Goal: Transaction & Acquisition: Purchase product/service

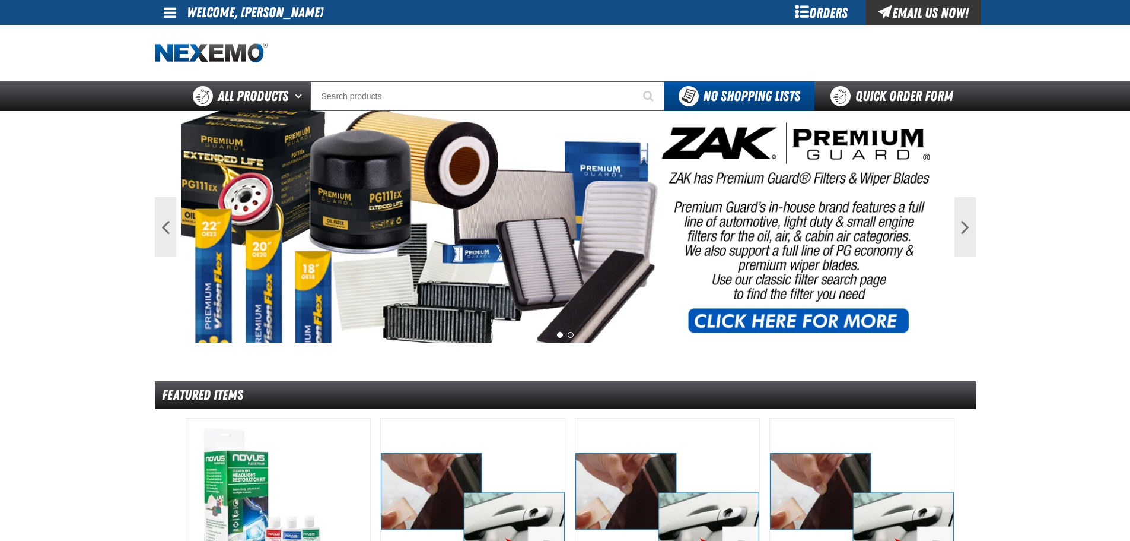
click at [798, 4] on div "Orders" at bounding box center [821, 12] width 89 height 25
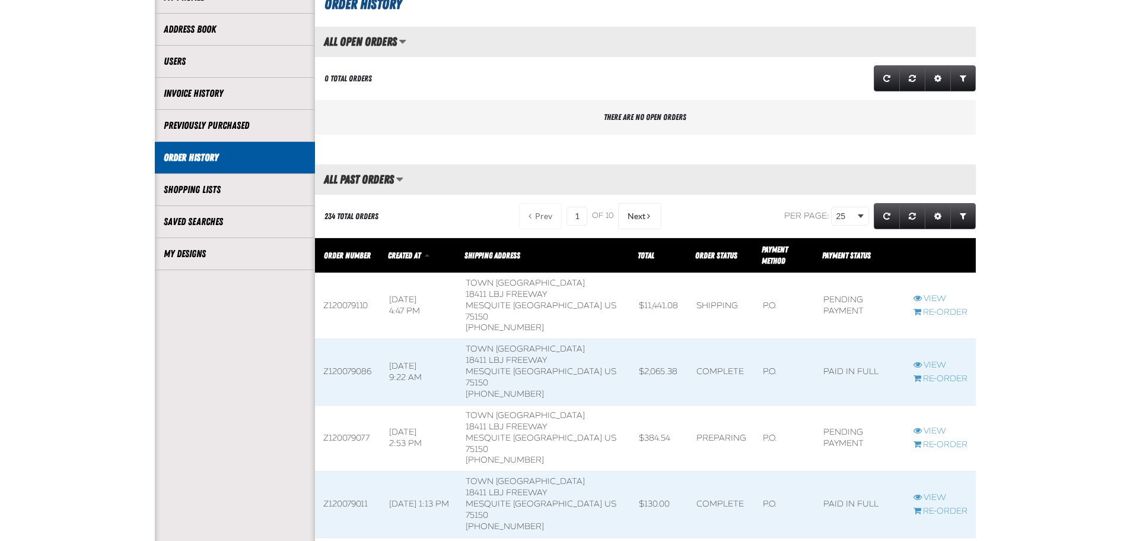
scroll to position [396, 0]
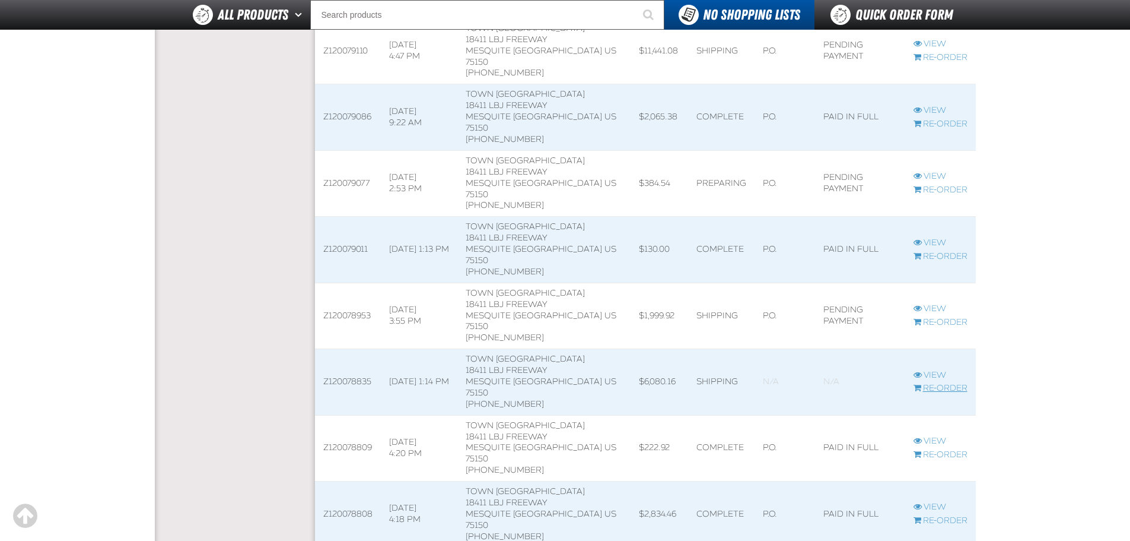
click at [940, 383] on link "Re-Order" at bounding box center [941, 388] width 54 height 11
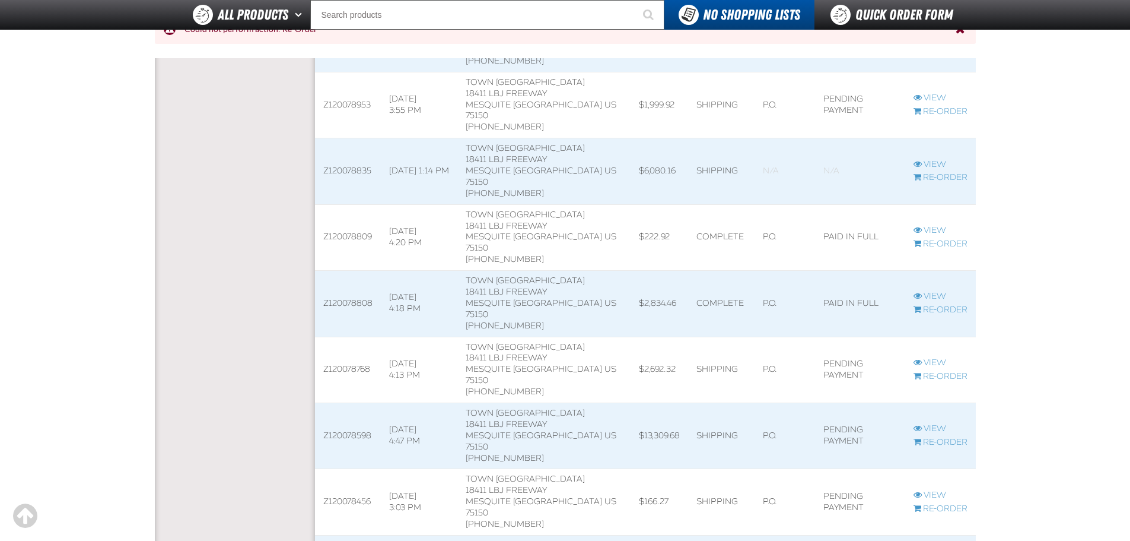
scroll to position [692, 0]
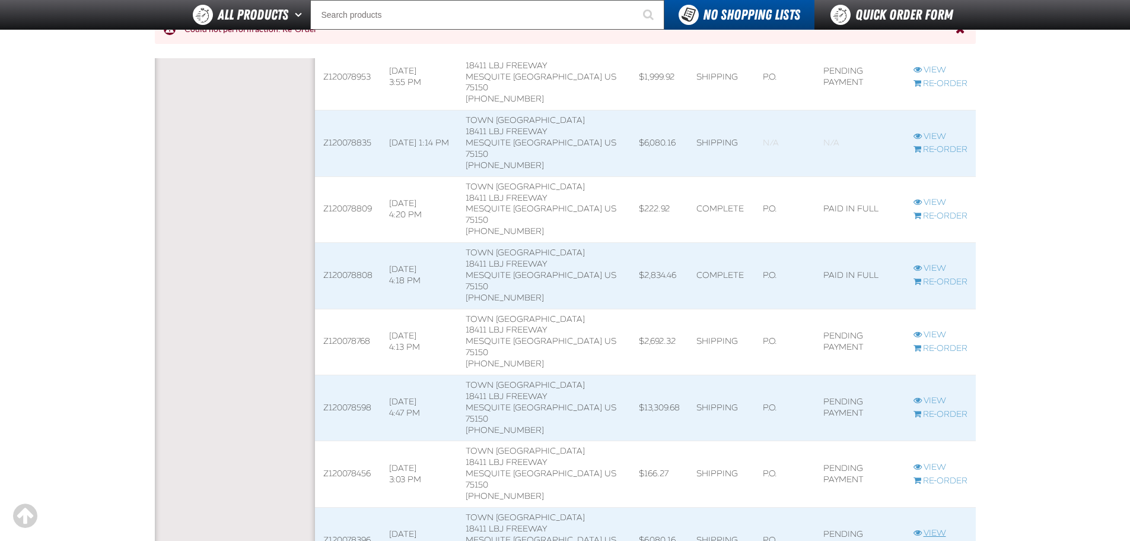
click at [936, 527] on link "View" at bounding box center [941, 532] width 54 height 11
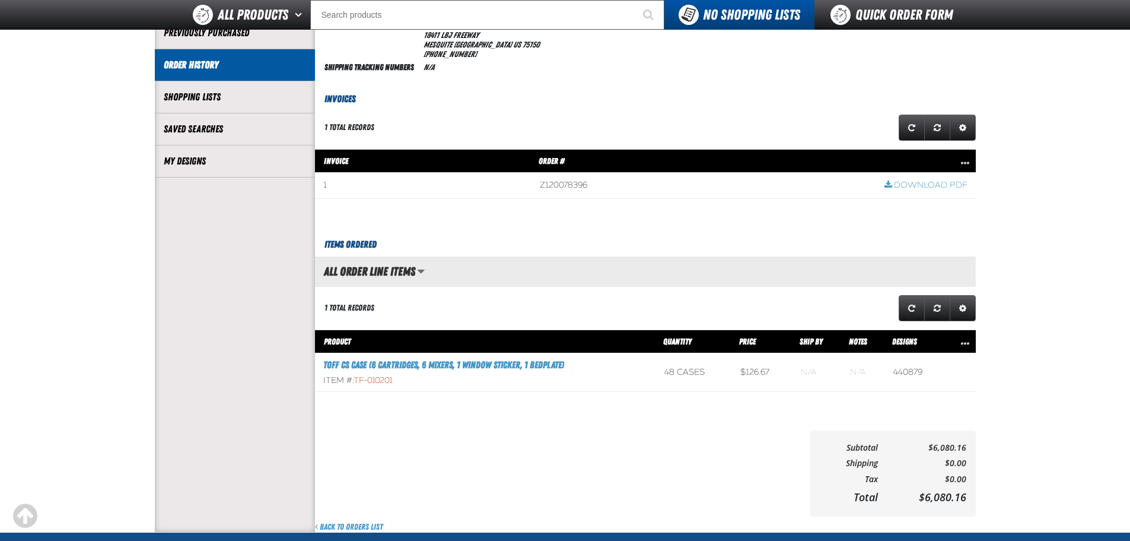
scroll to position [396, 0]
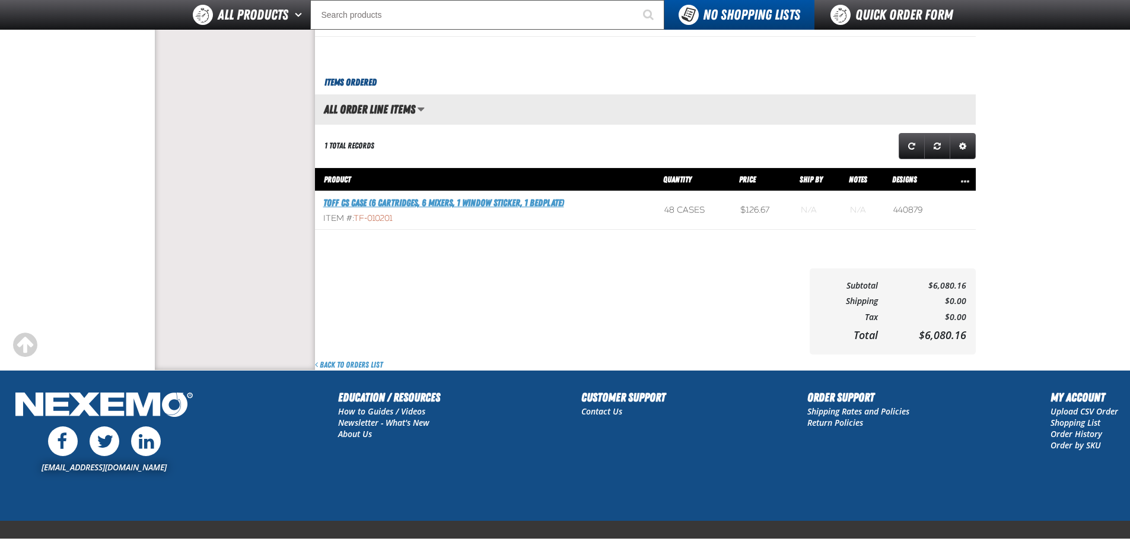
click at [458, 207] on link "TOFF CS Case (6 Cartridges, 6 Mixers, 1 Window Sticker, 1 Bedplate)" at bounding box center [443, 202] width 241 height 11
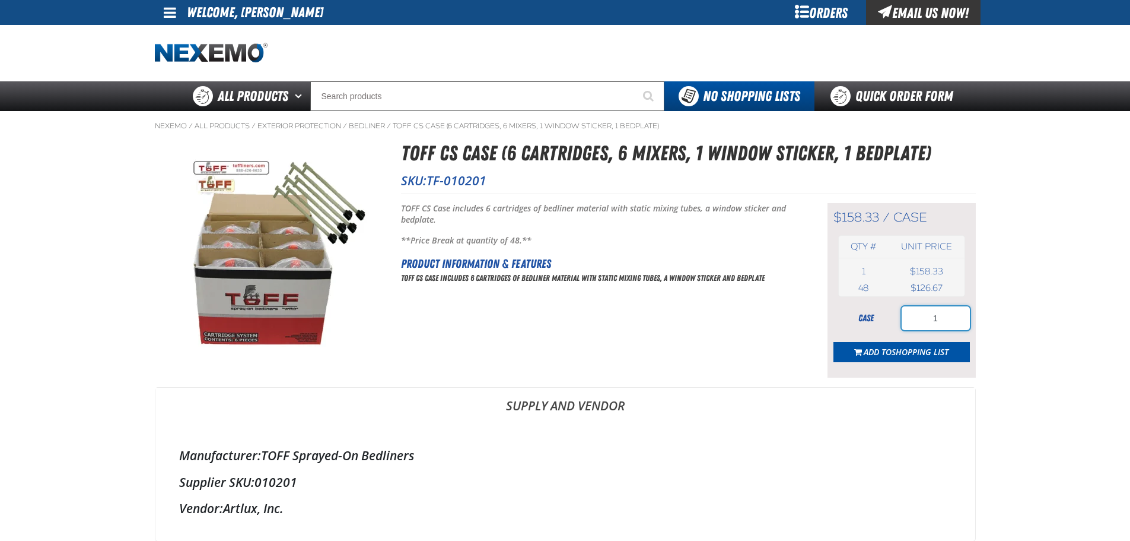
drag, startPoint x: 908, startPoint y: 316, endPoint x: 943, endPoint y: 319, distance: 35.8
click at [946, 319] on input "1" at bounding box center [936, 318] width 68 height 24
type input "48"
click at [898, 353] on span "Shopping List" at bounding box center [920, 351] width 57 height 11
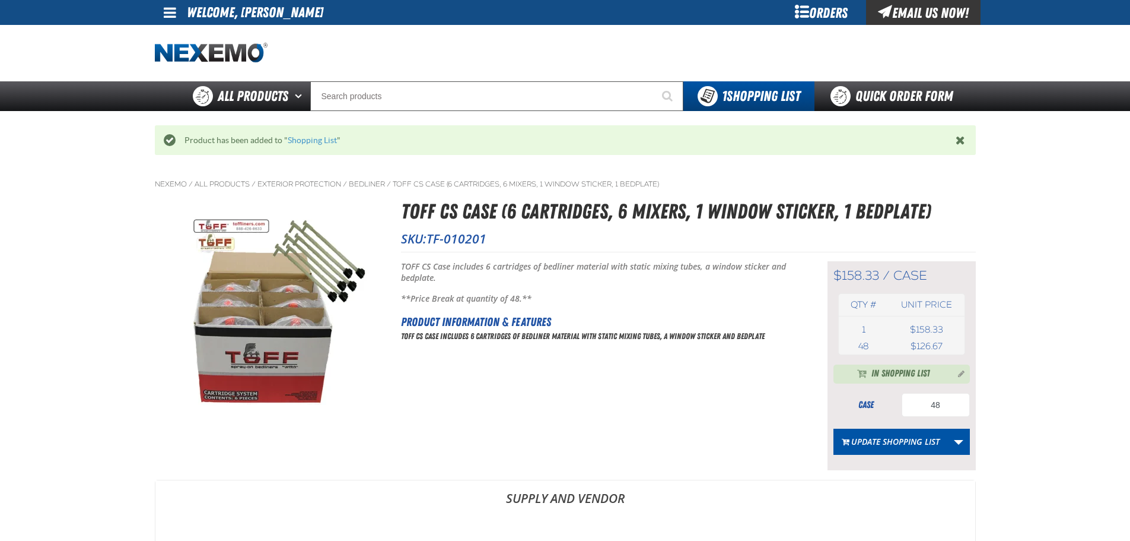
click at [301, 145] on div "Product has been added to " Shopping List "" at bounding box center [566, 140] width 780 height 11
click at [302, 138] on link "Shopping List" at bounding box center [312, 139] width 49 height 9
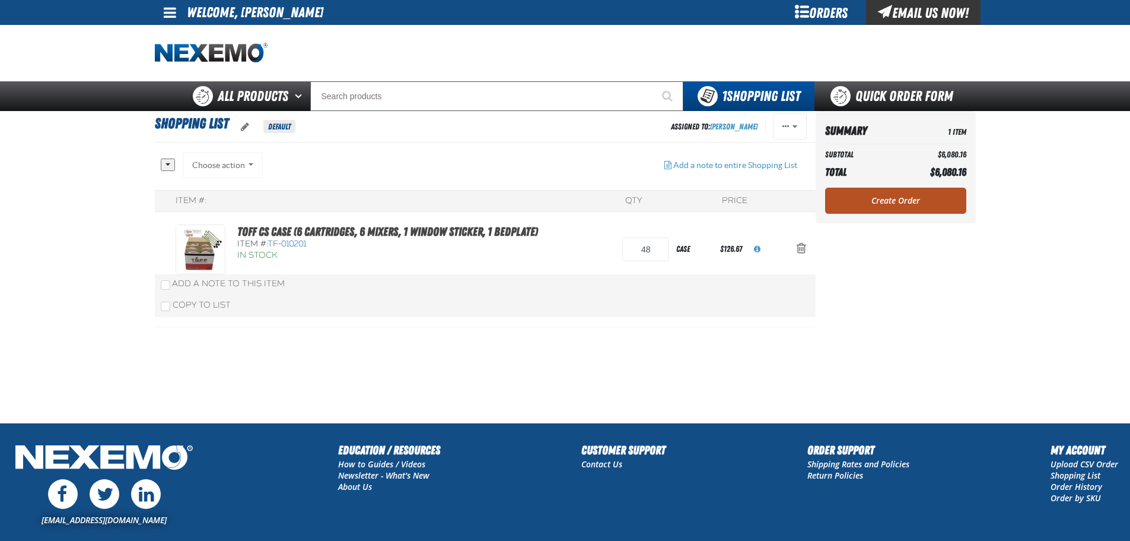
click at [849, 197] on link "Create Order" at bounding box center [895, 200] width 141 height 26
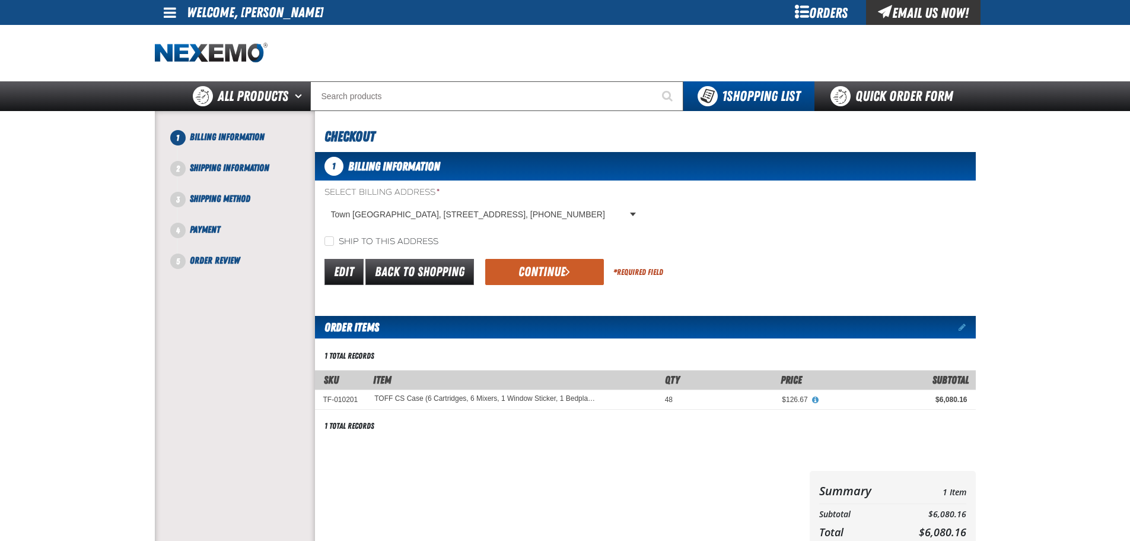
drag, startPoint x: 346, startPoint y: 230, endPoint x: 354, endPoint y: 234, distance: 8.8
click at [348, 231] on div "Select Billing Address * Town East Ford, 18411 LBJ Freeway, MESQUITE TX US 7515…" at bounding box center [645, 216] width 661 height 61
click at [367, 239] on label "Ship to this address" at bounding box center [382, 241] width 114 height 11
click at [334, 239] on input "Ship to this address" at bounding box center [329, 240] width 9 height 9
checkbox input "true"
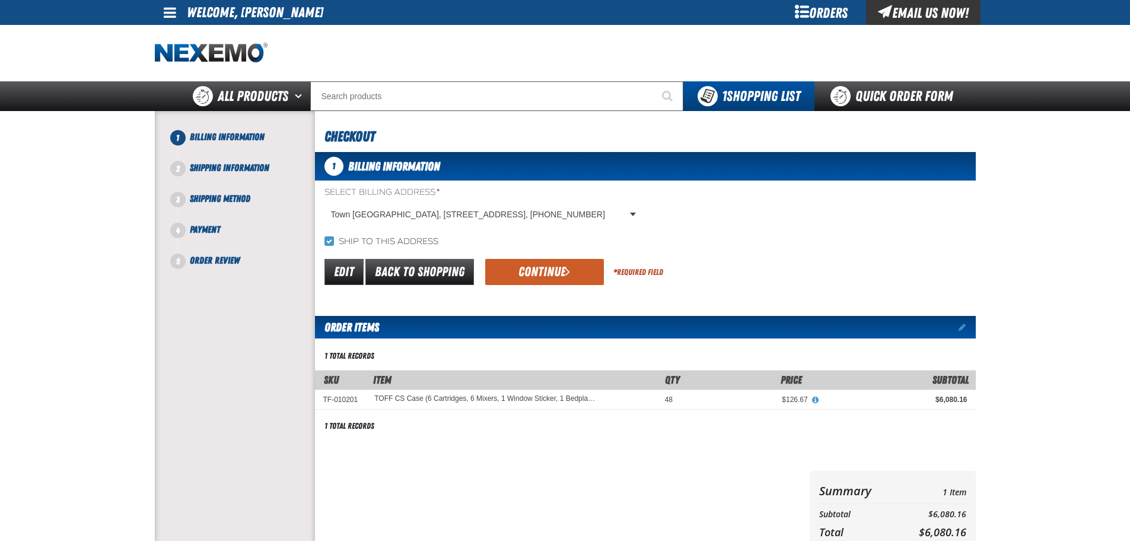
click at [564, 276] on button "Continue" at bounding box center [544, 272] width 119 height 26
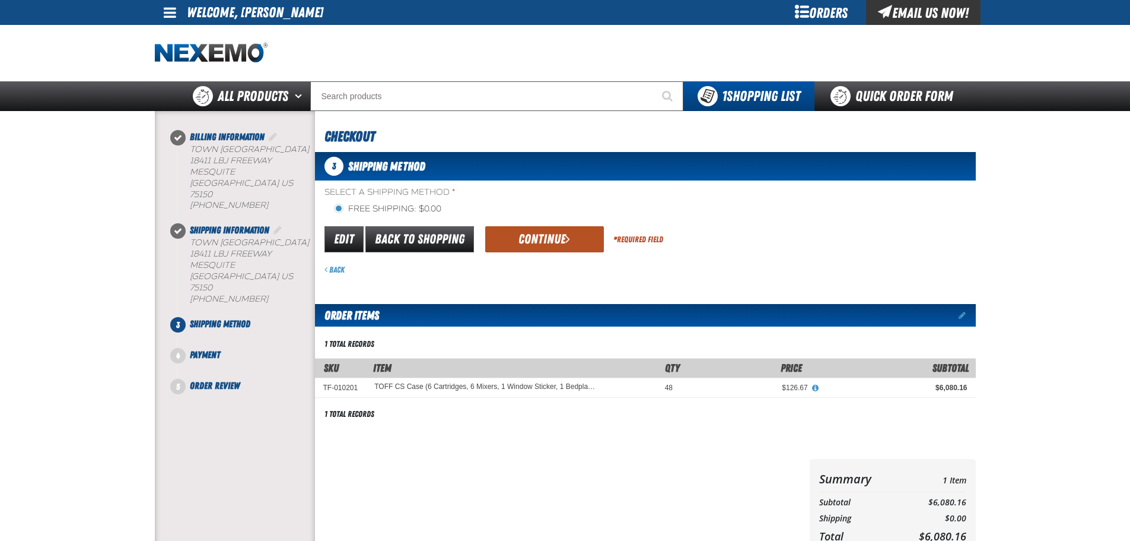
click at [544, 246] on button "Continue" at bounding box center [544, 239] width 119 height 26
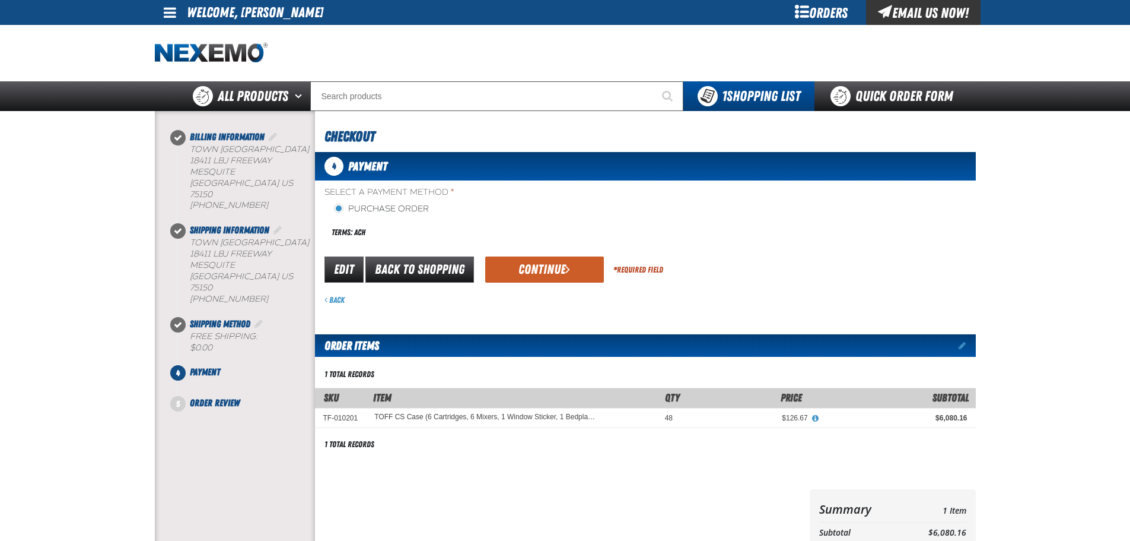
drag, startPoint x: 540, startPoint y: 246, endPoint x: 542, endPoint y: 255, distance: 8.6
click at [540, 247] on div "Select a Payment Method * Purchase Order Terms: ACH payment_term_4 *" at bounding box center [645, 245] width 661 height 119
click at [545, 259] on button "Continue" at bounding box center [544, 269] width 119 height 26
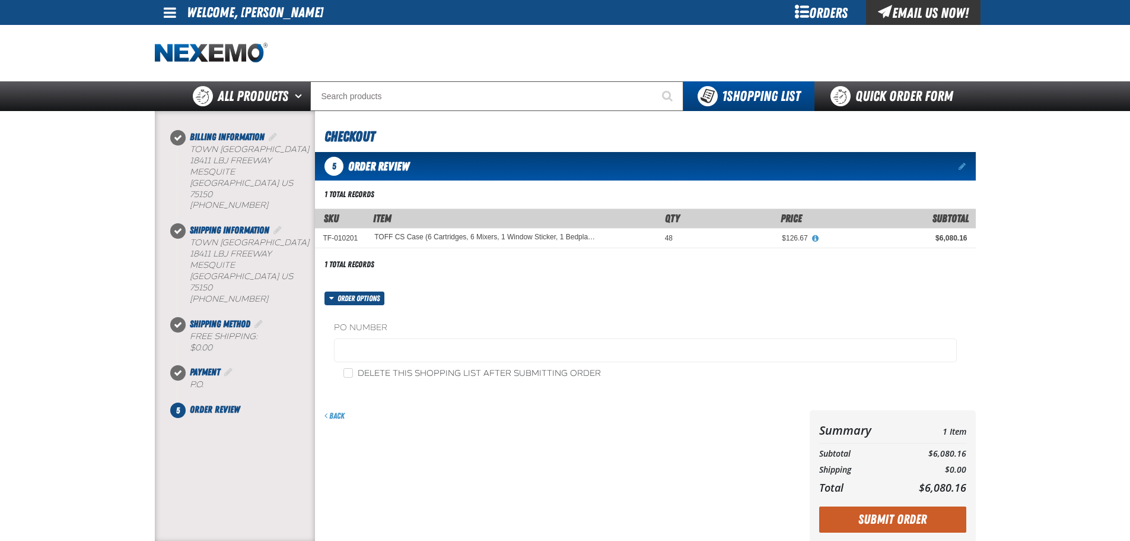
click at [458, 333] on label "PO Number" at bounding box center [645, 327] width 623 height 11
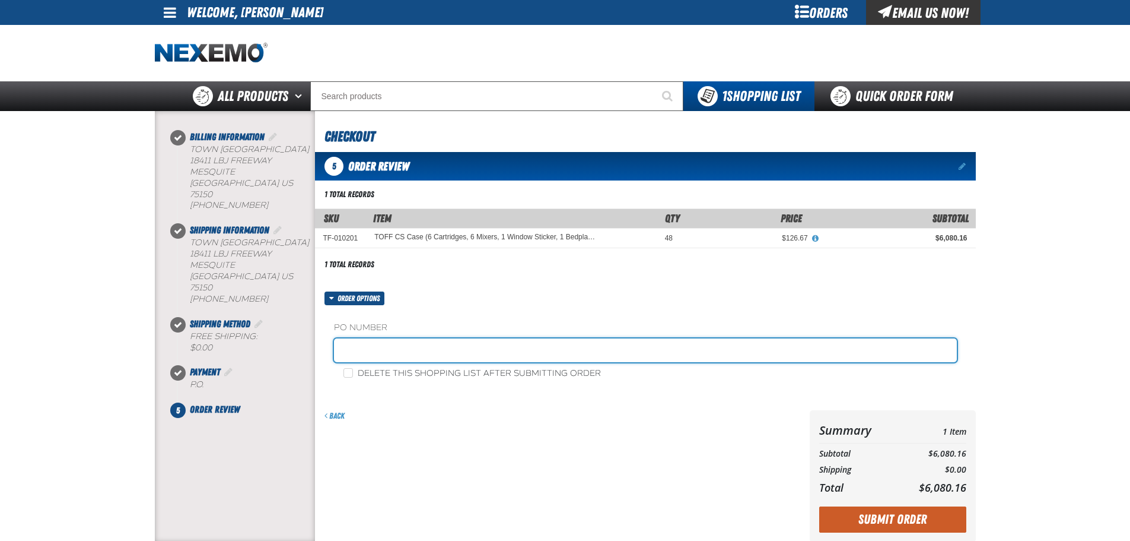
click at [457, 351] on input "text" at bounding box center [645, 350] width 623 height 24
type input "STOCK"
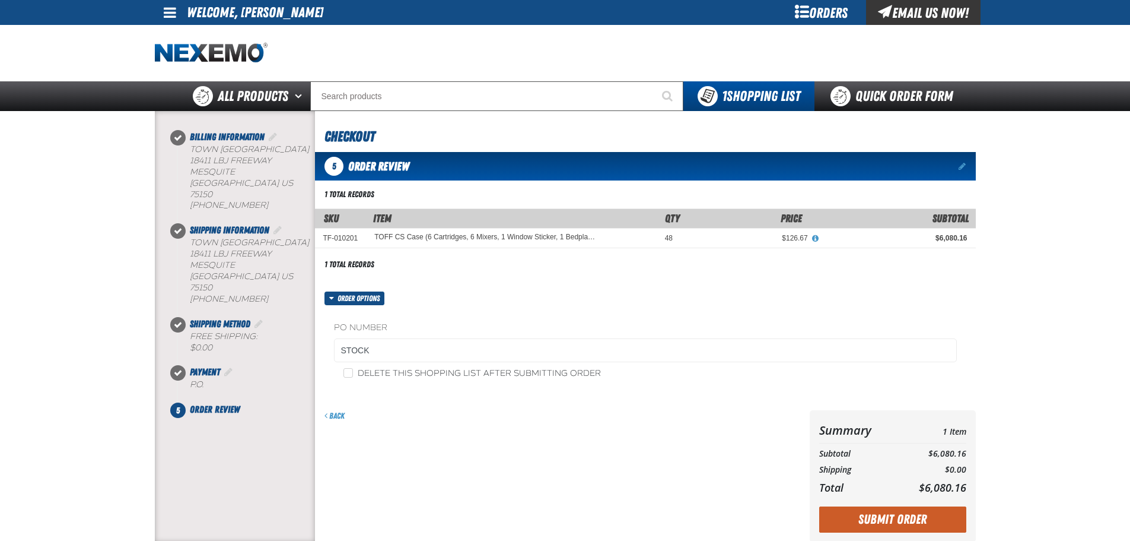
click at [463, 374] on label "Delete this shopping list after submitting order" at bounding box center [473, 373] width 258 height 11
click at [353, 374] on input "Delete this shopping list after submitting order" at bounding box center [348, 372] width 9 height 9
checkbox input "true"
click at [853, 506] on div "Summary 1 Item Subtotal $6,080.16 Shipping $0.00 Total $6,080.16 Loading..." at bounding box center [893, 476] width 166 height 132
click at [859, 513] on button "Submit Order" at bounding box center [892, 519] width 147 height 26
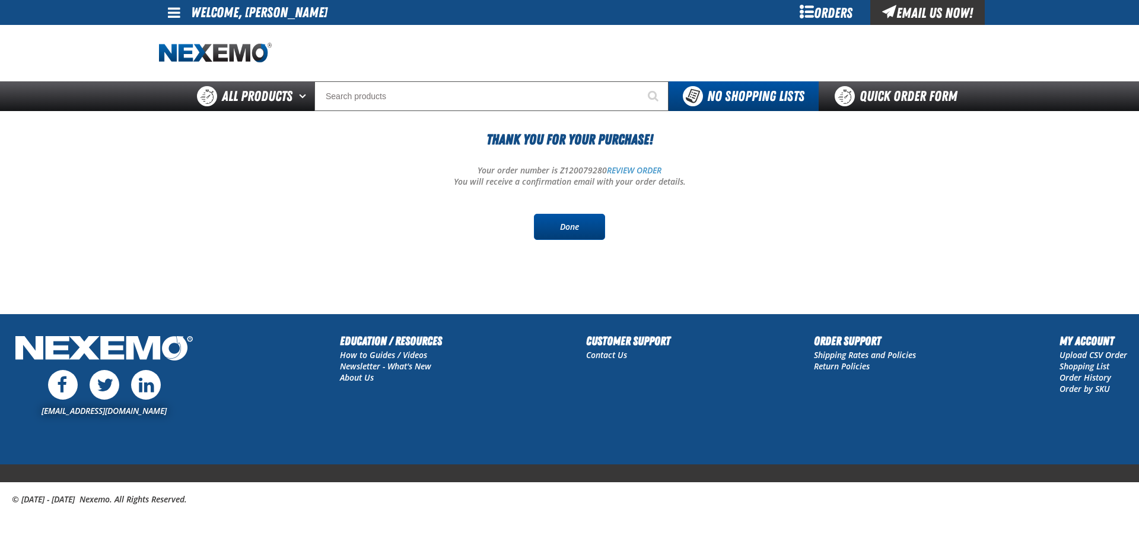
click at [561, 224] on link "Done" at bounding box center [569, 227] width 71 height 26
